Goal: Information Seeking & Learning: Learn about a topic

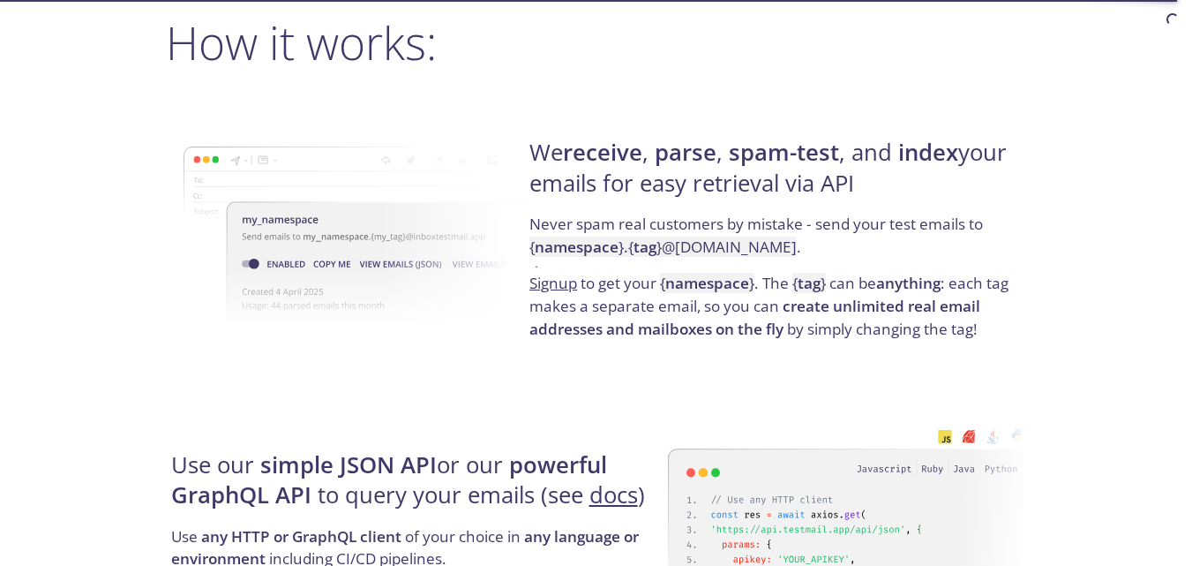
scroll to position [1324, 0]
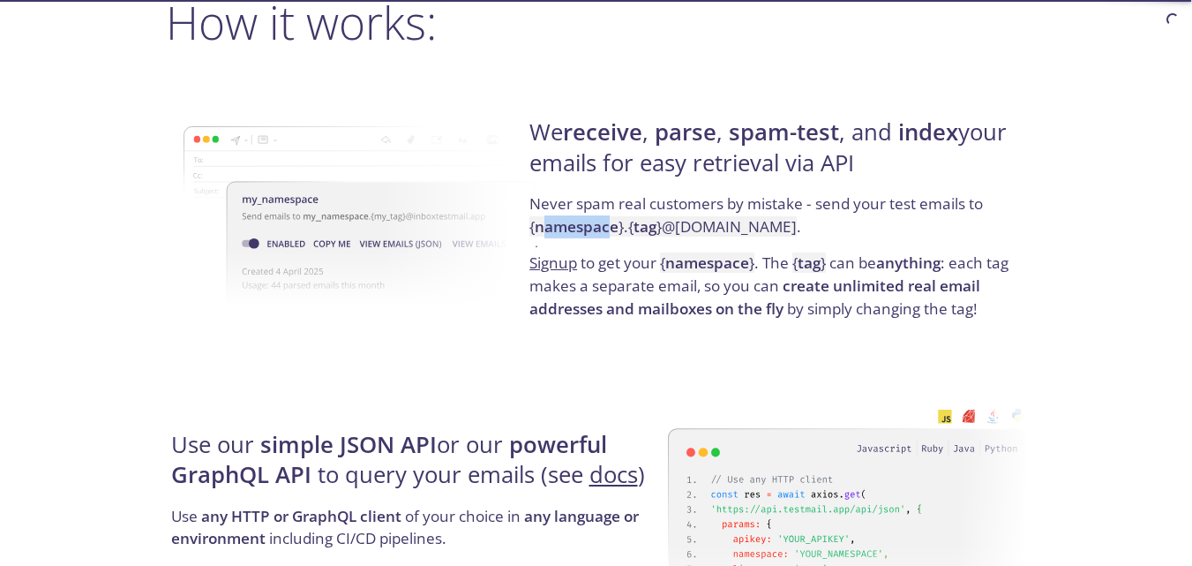
drag, startPoint x: 544, startPoint y: 229, endPoint x: 607, endPoint y: 220, distance: 63.4
click at [607, 220] on strong "namespace" at bounding box center [577, 226] width 84 height 20
drag, startPoint x: 658, startPoint y: 220, endPoint x: 709, endPoint y: 221, distance: 51.2
click at [709, 221] on code "{ namespace } . { tag } @inbox.testmail.app" at bounding box center [662, 226] width 267 height 20
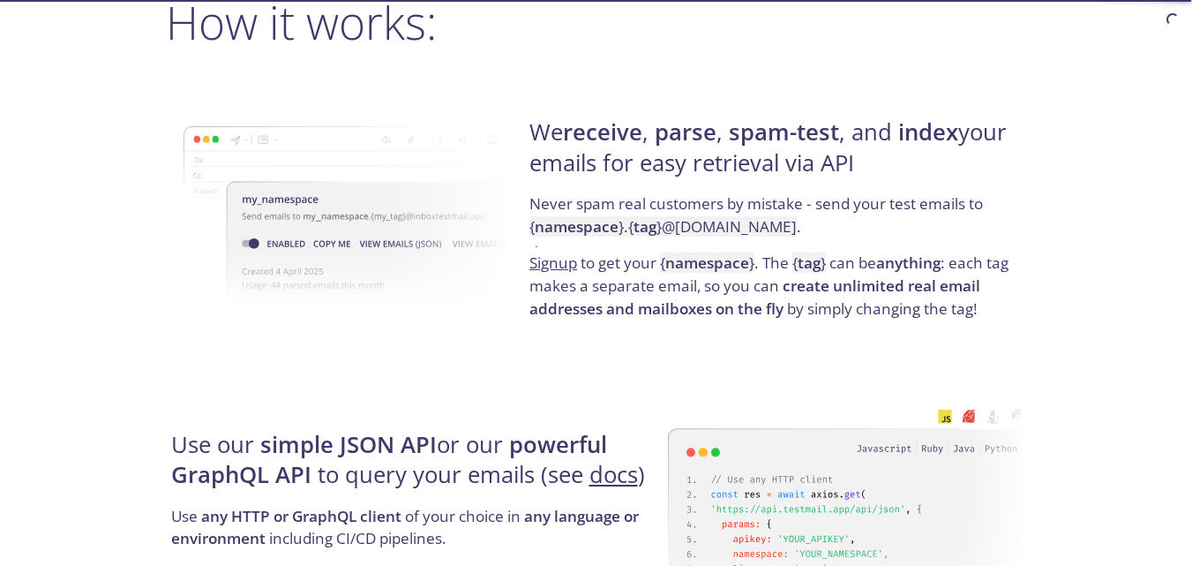
click at [712, 221] on code "{ namespace } . { tag } @inbox.testmail.app" at bounding box center [662, 226] width 267 height 20
drag, startPoint x: 620, startPoint y: 254, endPoint x: 676, endPoint y: 245, distance: 56.3
click at [676, 245] on div "We receive , parse , spam-test , and index your emails for easy retrieval via A…" at bounding box center [775, 219] width 502 height 284
click at [676, 245] on p "Never spam real customers by mistake - send your test emails to { namespace } .…" at bounding box center [774, 221] width 491 height 59
drag, startPoint x: 769, startPoint y: 258, endPoint x: 877, endPoint y: 262, distance: 107.7
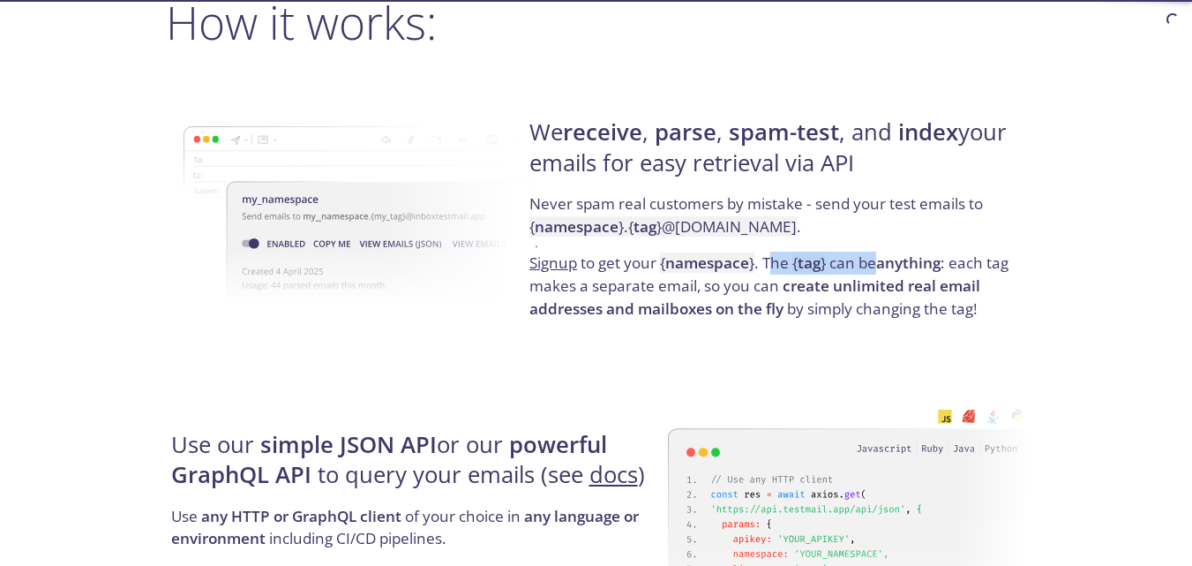
click at [877, 262] on p "Signup to get your { namespace } . The { tag } can be anything : each tag makes…" at bounding box center [774, 285] width 491 height 68
drag, startPoint x: 566, startPoint y: 293, endPoint x: 626, endPoint y: 283, distance: 60.8
click at [626, 283] on p "Signup to get your { namespace } . The { tag } can be anything : each tag makes…" at bounding box center [774, 285] width 491 height 68
drag, startPoint x: 631, startPoint y: 283, endPoint x: 711, endPoint y: 281, distance: 80.3
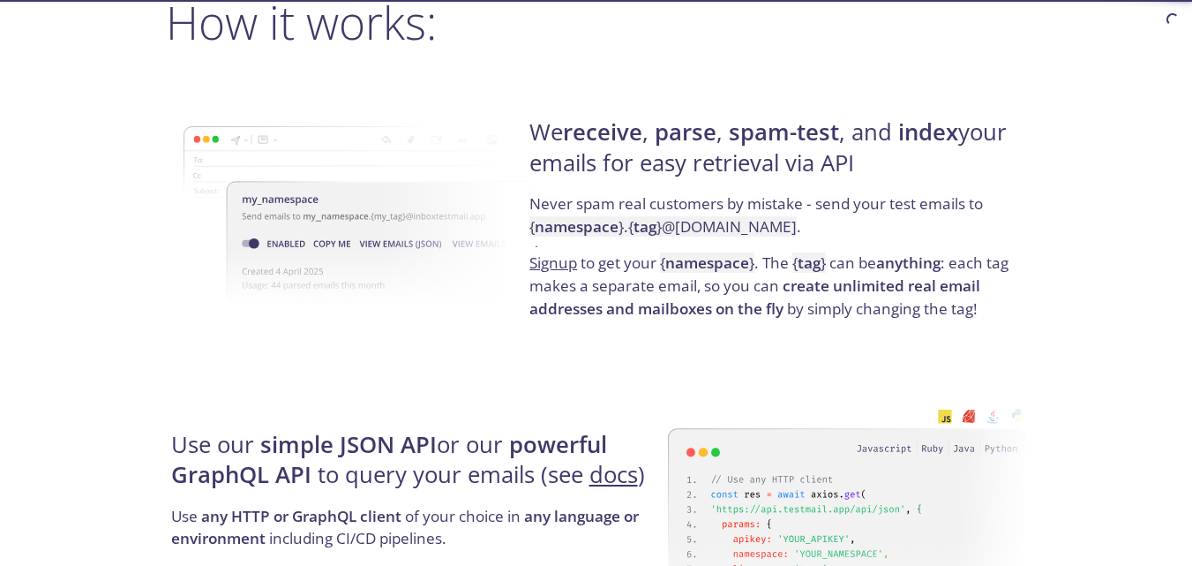
click at [635, 283] on p "Signup to get your { namespace } . The { tag } can be anything : each tag makes…" at bounding box center [774, 285] width 491 height 68
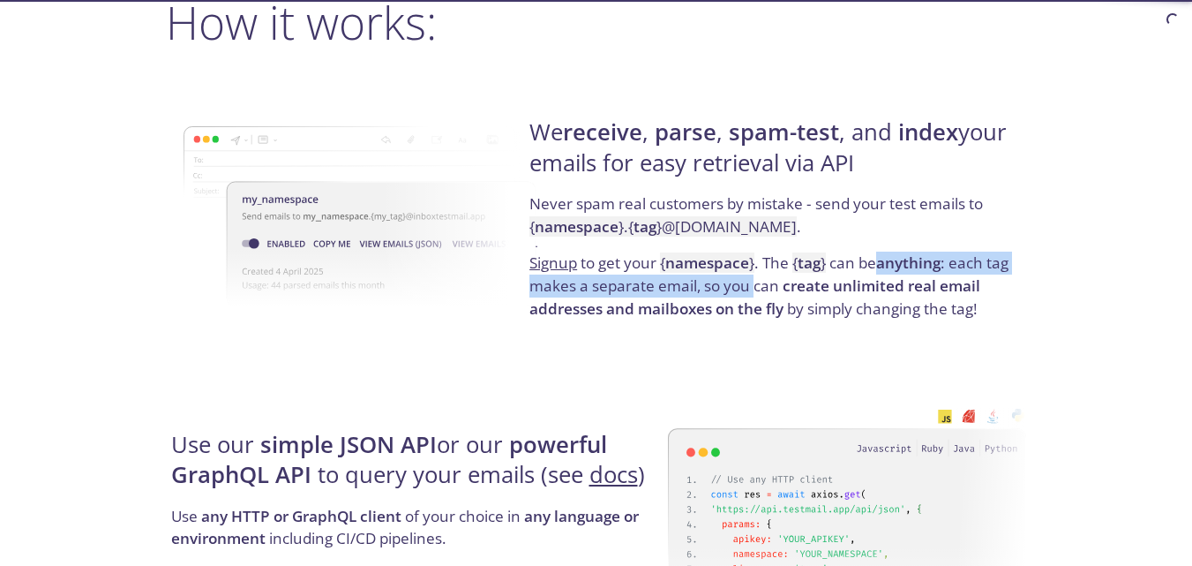
drag, startPoint x: 753, startPoint y: 281, endPoint x: 880, endPoint y: 272, distance: 127.4
click at [880, 272] on p "Signup to get your { namespace } . The { tag } can be anything : each tag makes…" at bounding box center [774, 285] width 491 height 68
click at [883, 272] on strong "anything" at bounding box center [908, 262] width 64 height 20
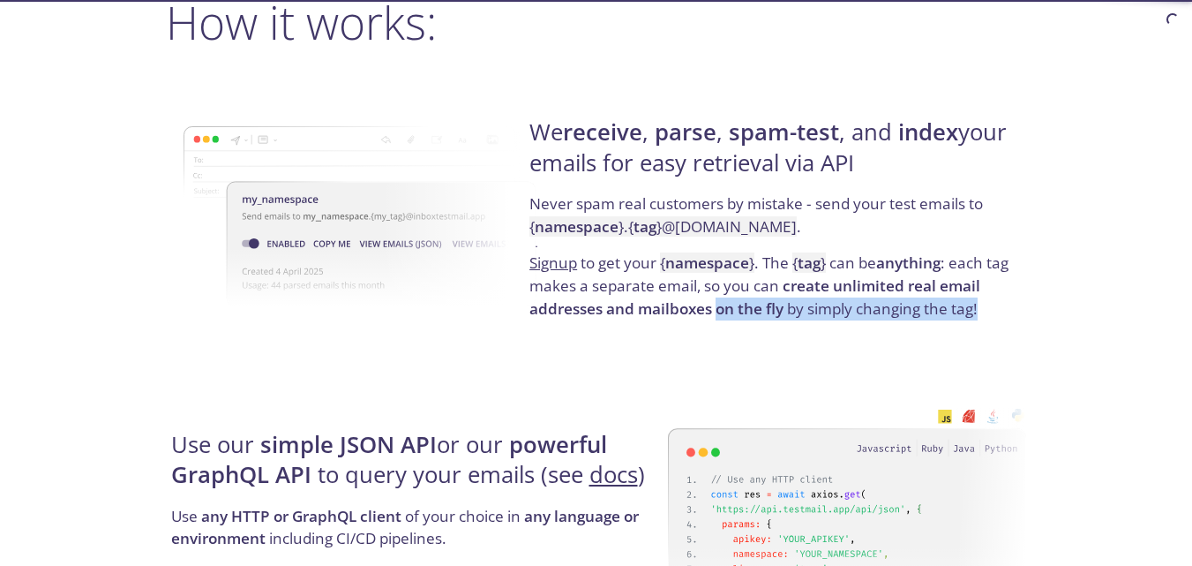
drag, startPoint x: 722, startPoint y: 308, endPoint x: 981, endPoint y: 317, distance: 259.6
click at [981, 317] on p "Signup to get your { namespace } . The { tag } can be anything : each tag makes…" at bounding box center [774, 285] width 491 height 68
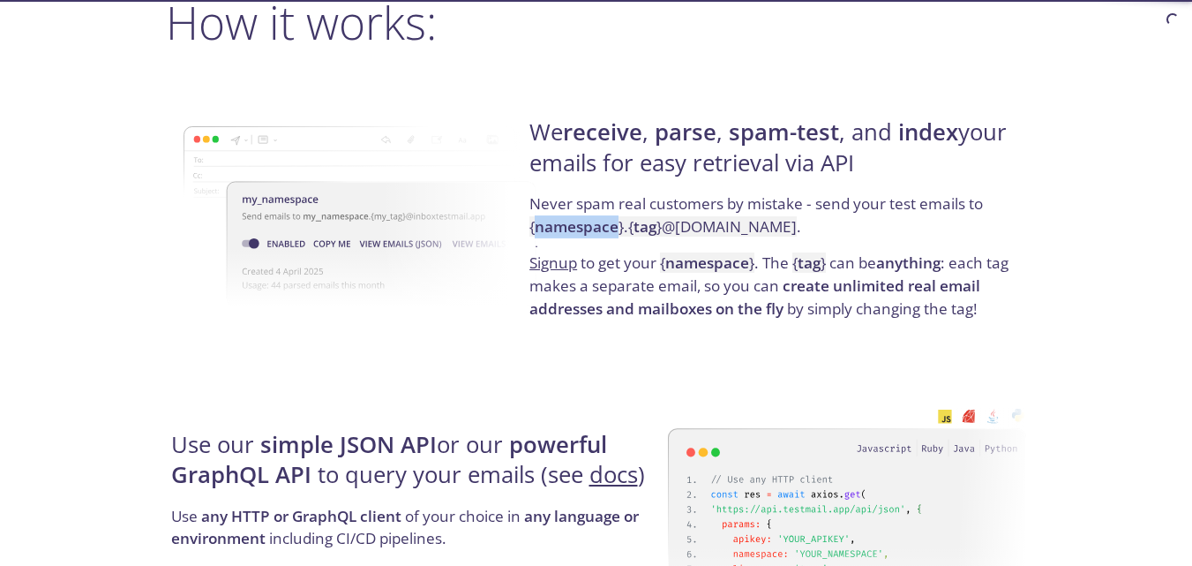
drag, startPoint x: 537, startPoint y: 226, endPoint x: 619, endPoint y: 227, distance: 81.2
click at [619, 227] on code "{ namespace } . { tag } @inbox.testmail.app" at bounding box center [662, 226] width 267 height 20
drag, startPoint x: 619, startPoint y: 227, endPoint x: 555, endPoint y: 234, distance: 63.9
click at [555, 234] on code "{ namespace } . { tag } @inbox.testmail.app" at bounding box center [662, 226] width 267 height 20
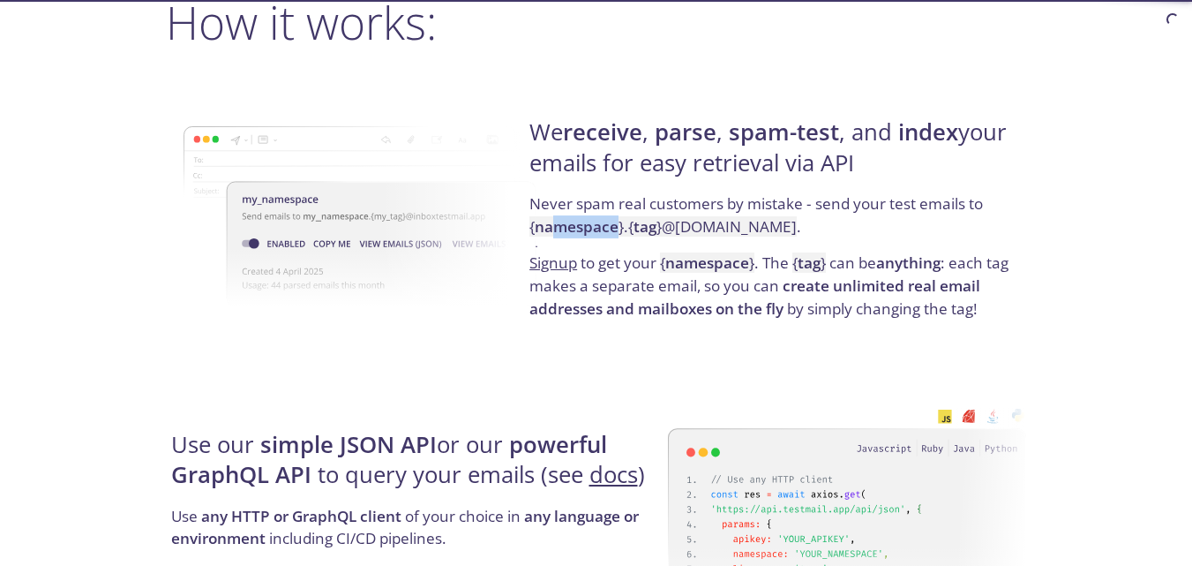
click at [555, 234] on strong "namespace" at bounding box center [577, 226] width 84 height 20
drag, startPoint x: 630, startPoint y: 226, endPoint x: 656, endPoint y: 223, distance: 26.6
click at [656, 223] on code "{ namespace } . { tag } @inbox.testmail.app" at bounding box center [662, 226] width 267 height 20
drag, startPoint x: 616, startPoint y: 287, endPoint x: 708, endPoint y: 287, distance: 91.8
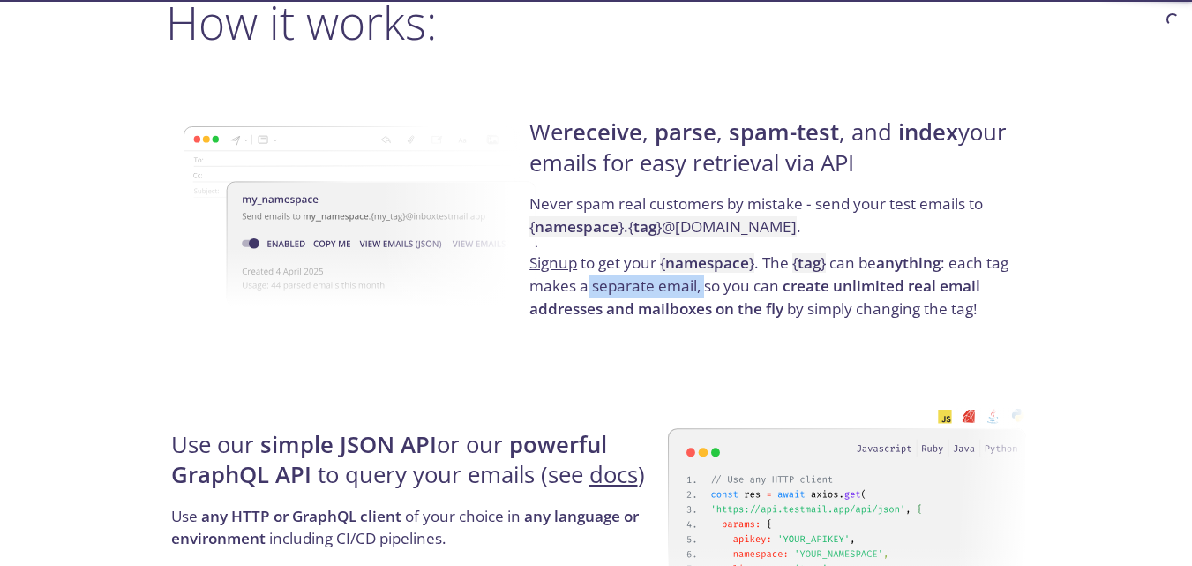
click at [708, 287] on p "Signup to get your { namespace } . The { tag } can be anything : each tag makes…" at bounding box center [774, 285] width 491 height 68
drag, startPoint x: 708, startPoint y: 287, endPoint x: 725, endPoint y: 287, distance: 17.6
click at [709, 287] on p "Signup to get your { namespace } . The { tag } can be anything : each tag makes…" at bounding box center [774, 285] width 491 height 68
drag, startPoint x: 763, startPoint y: 287, endPoint x: 877, endPoint y: 277, distance: 114.2
click at [875, 280] on p "Signup to get your { namespace } . The { tag } can be anything : each tag makes…" at bounding box center [774, 285] width 491 height 68
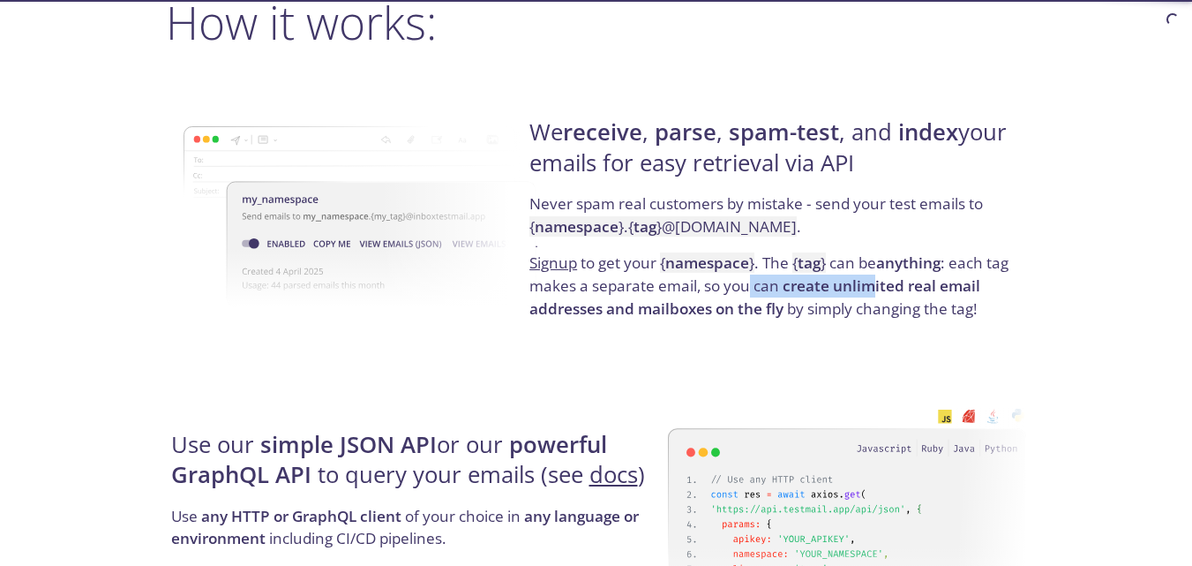
click at [877, 277] on strong "create unlimited real email addresses and mailboxes on the fly" at bounding box center [754, 296] width 451 height 43
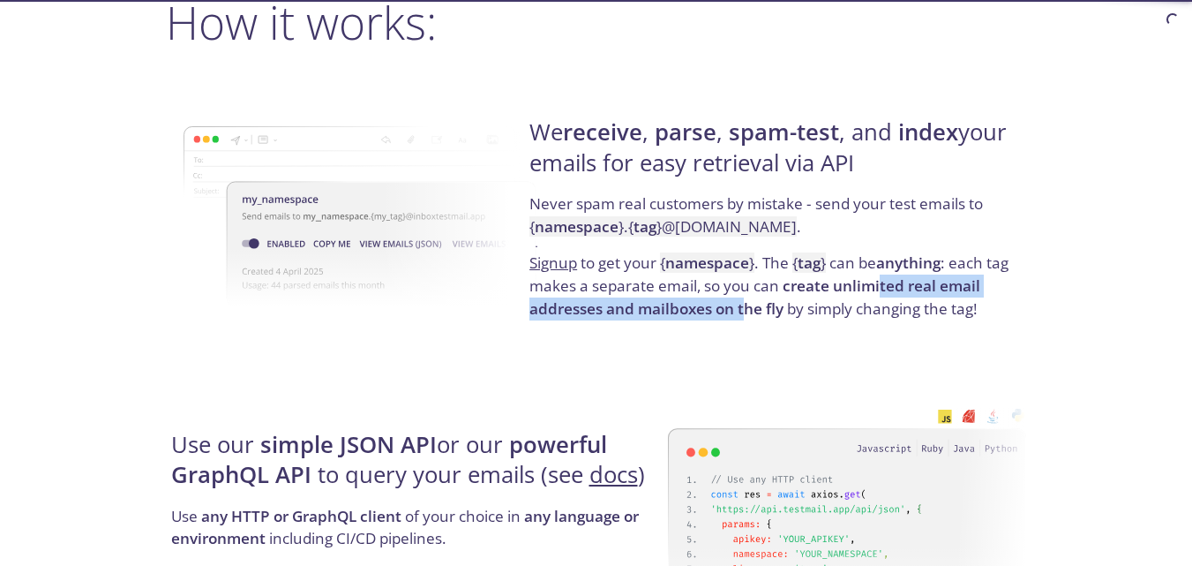
drag, startPoint x: 750, startPoint y: 311, endPoint x: 878, endPoint y: 284, distance: 130.7
click at [878, 284] on strong "create unlimited real email addresses and mailboxes on the fly" at bounding box center [754, 296] width 451 height 43
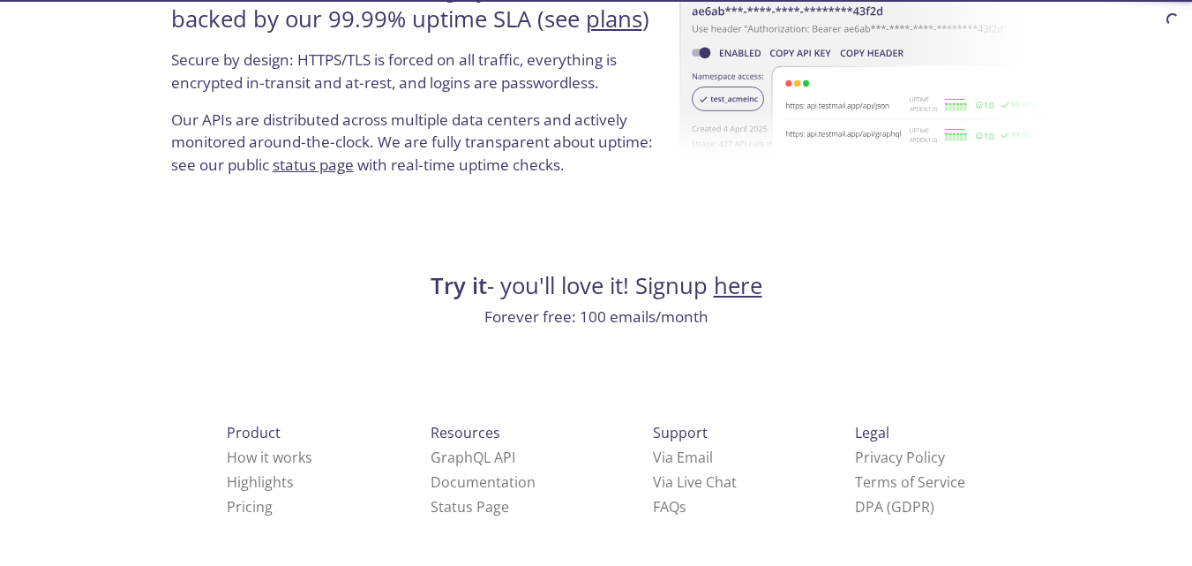
scroll to position [3469, 0]
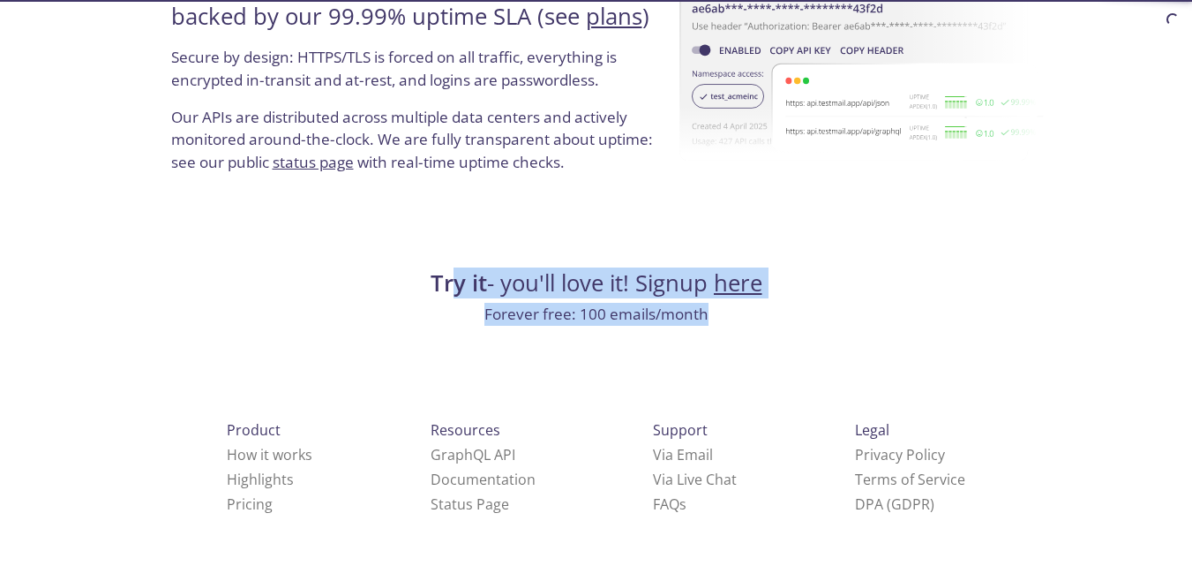
drag, startPoint x: 446, startPoint y: 280, endPoint x: 708, endPoint y: 325, distance: 265.9
click at [708, 325] on p "Forever free: 100 emails/month" at bounding box center [596, 314] width 861 height 23
drag, startPoint x: 708, startPoint y: 325, endPoint x: 403, endPoint y: 277, distance: 308.1
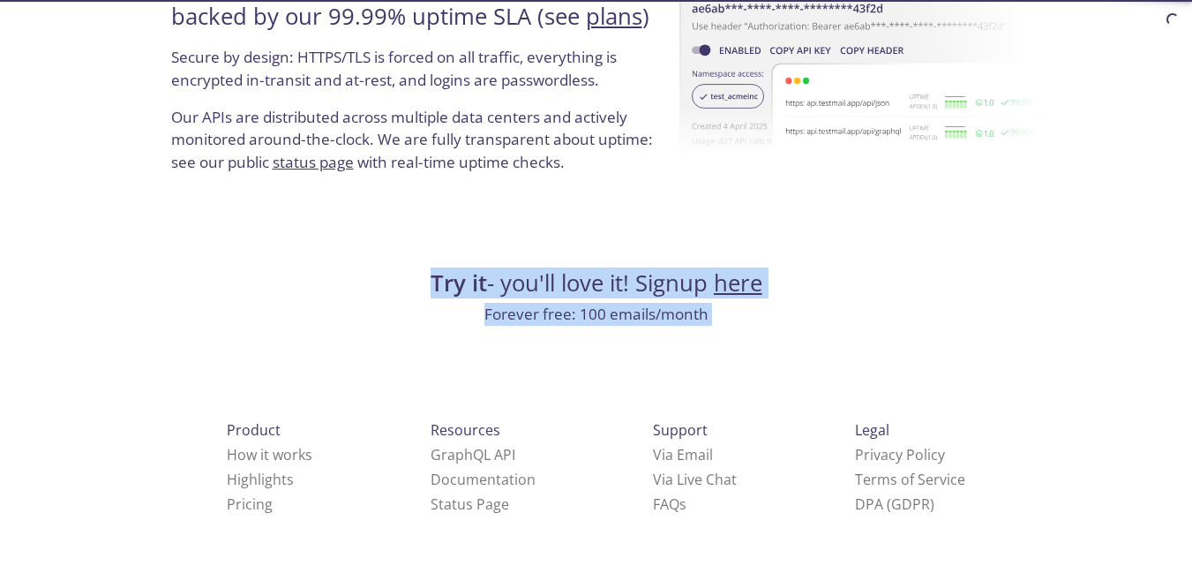
click at [403, 277] on h4 "Try it - you'll love it! Signup here" at bounding box center [596, 283] width 861 height 30
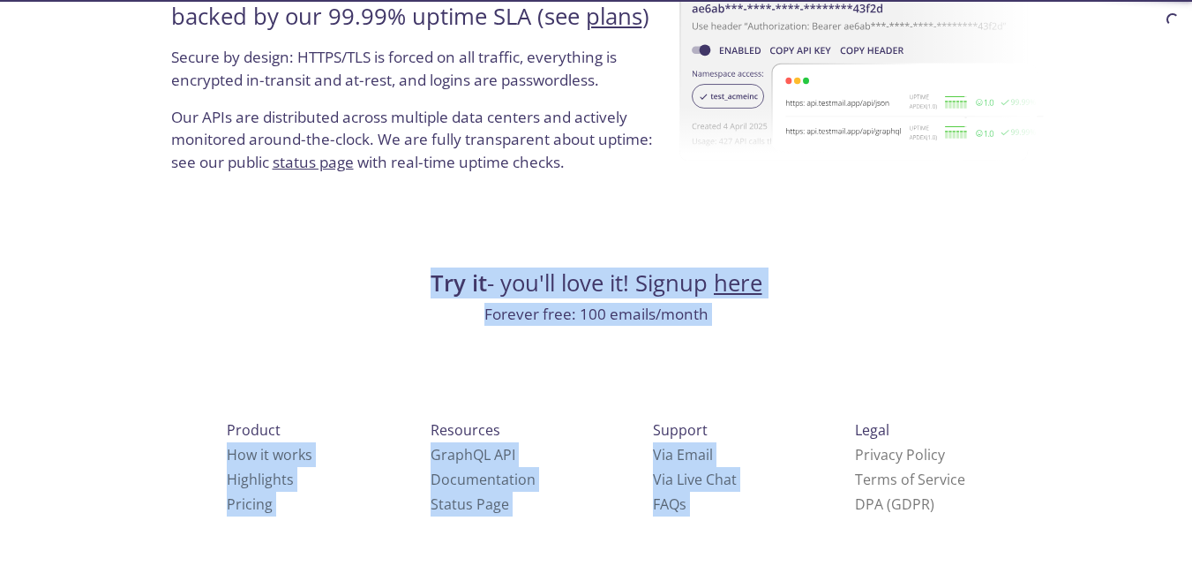
drag, startPoint x: 546, startPoint y: 285, endPoint x: 720, endPoint y: 326, distance: 178.7
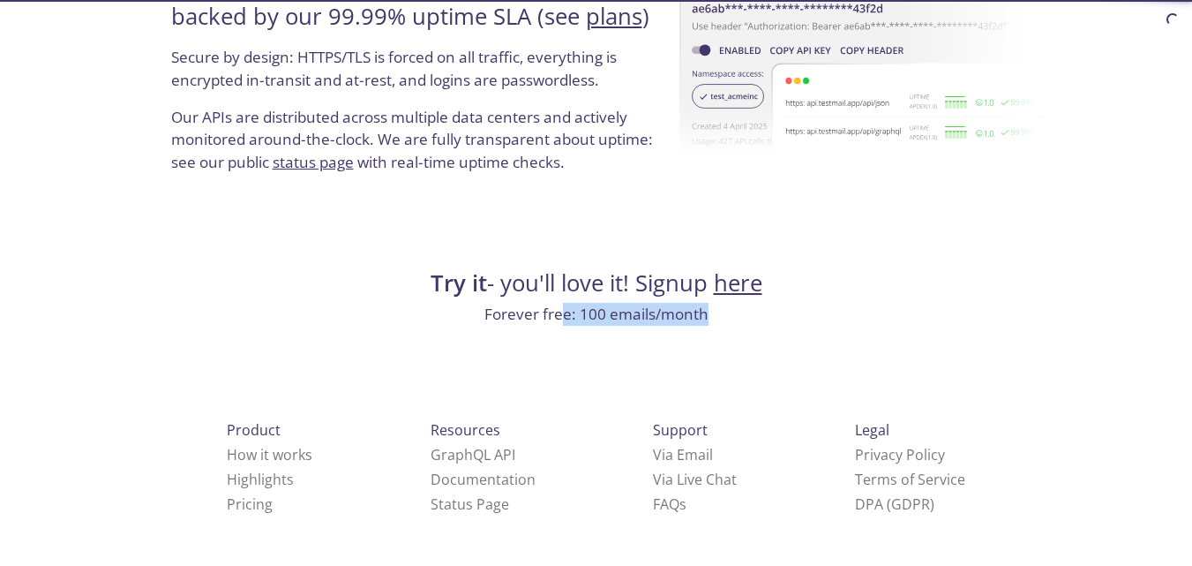
drag, startPoint x: 668, startPoint y: 311, endPoint x: 719, endPoint y: 317, distance: 51.5
click at [719, 317] on p "Forever free: 100 emails/month" at bounding box center [596, 314] width 861 height 23
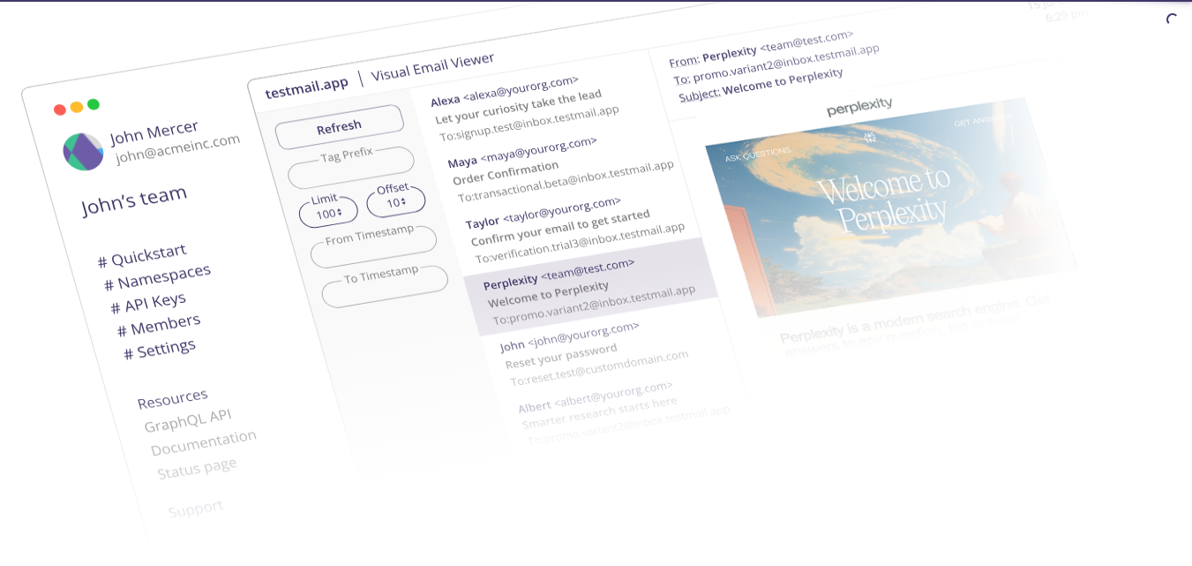
scroll to position [0, 0]
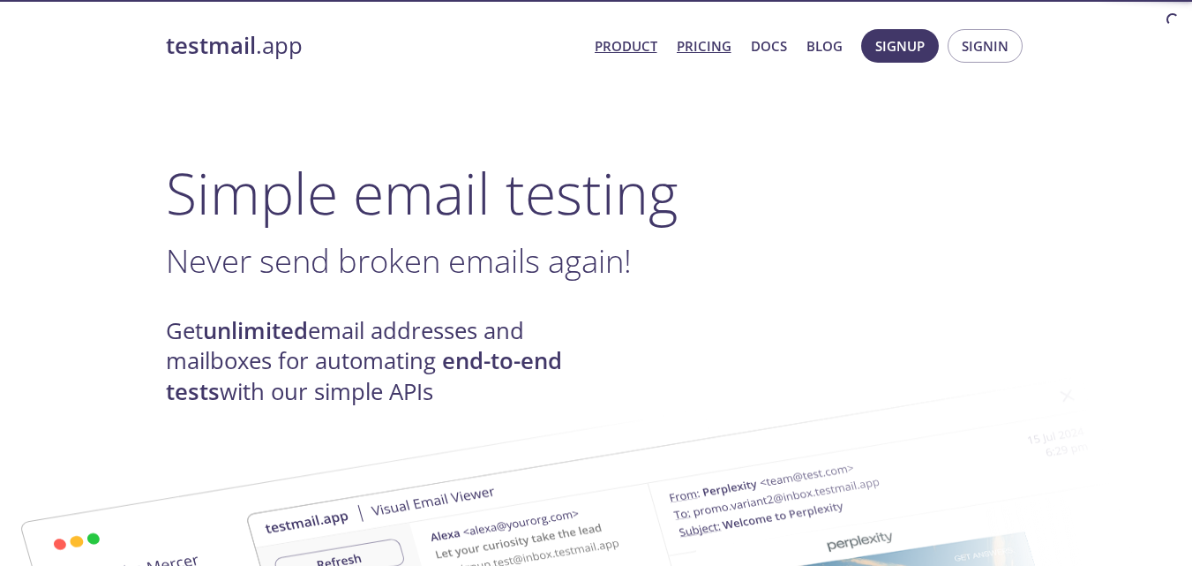
click at [693, 36] on link "Pricing" at bounding box center [704, 45] width 55 height 23
